Goal: Navigation & Orientation: Find specific page/section

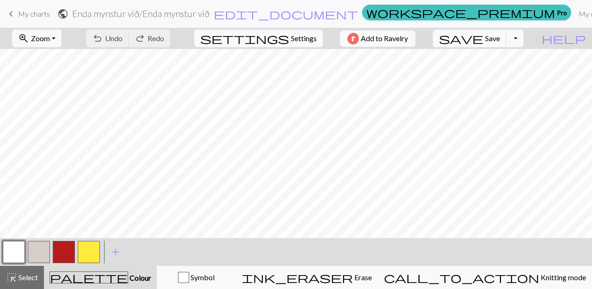
click at [31, 13] on span "My charts" at bounding box center [34, 13] width 32 height 9
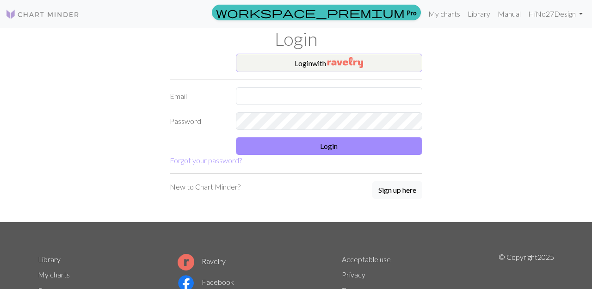
click at [323, 64] on button "Login with" at bounding box center [329, 63] width 187 height 19
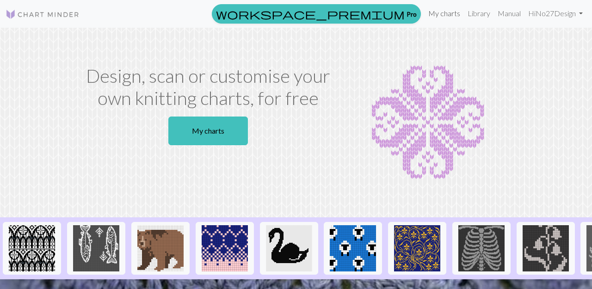
click at [444, 12] on link "My charts" at bounding box center [444, 13] width 39 height 19
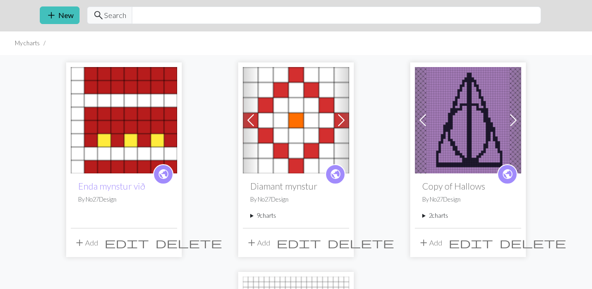
scroll to position [29, 0]
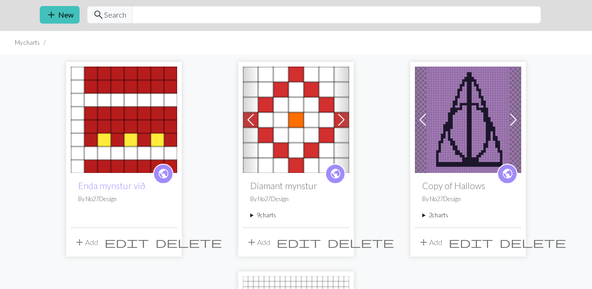
click at [251, 215] on summary "9 charts" at bounding box center [296, 215] width 92 height 9
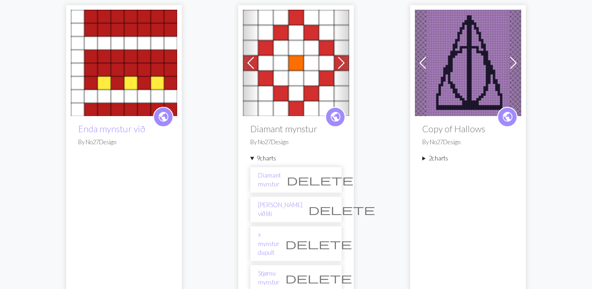
scroll to position [85, 0]
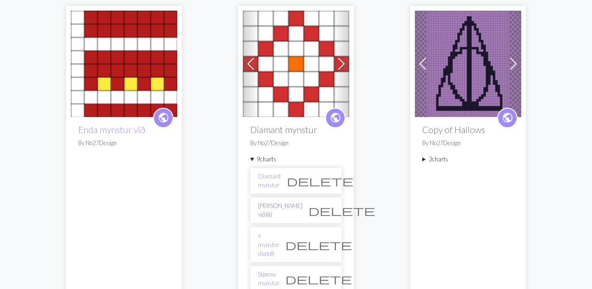
click at [272, 210] on link "[PERSON_NAME] við liti" at bounding box center [280, 211] width 44 height 18
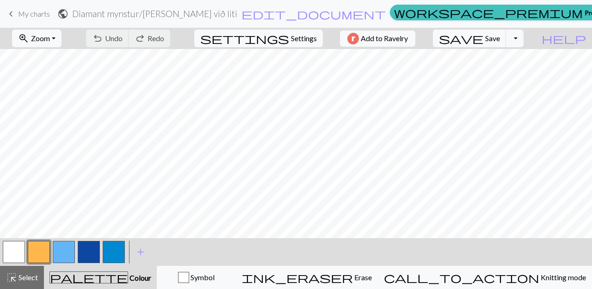
click at [25, 13] on span "My charts" at bounding box center [34, 13] width 32 height 9
